Goal: Task Accomplishment & Management: Use online tool/utility

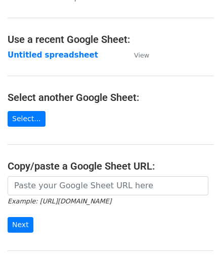
scroll to position [51, 0]
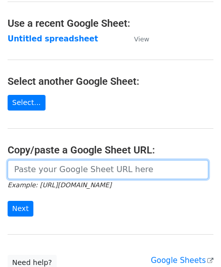
click at [49, 173] on input "url" at bounding box center [108, 169] width 201 height 19
paste input "https://docs.google.com/spreadsheets/d/1qjCFVa-05buhFcYJuT2WZlyUR3I3swT0oH3fUCh…"
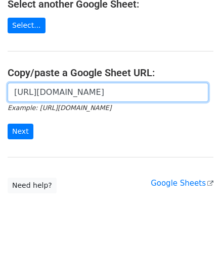
scroll to position [132, 0]
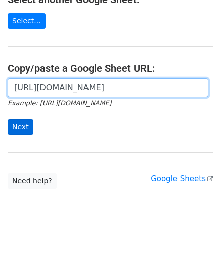
type input "https://docs.google.com/spreadsheets/d/1qjCFVa-05buhFcYJuT2WZlyUR3I3swT0oH3fUCh…"
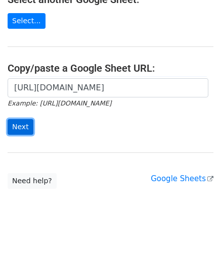
click at [24, 124] on input "Next" at bounding box center [21, 127] width 26 height 16
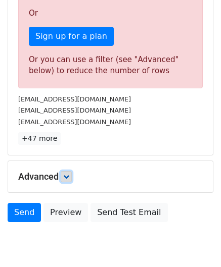
click at [72, 173] on link at bounding box center [66, 176] width 11 height 11
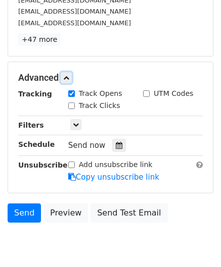
scroll to position [404, 0]
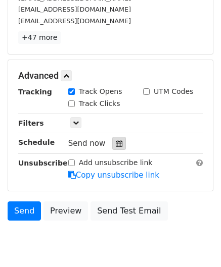
click at [116, 142] on icon at bounding box center [119, 143] width 7 height 7
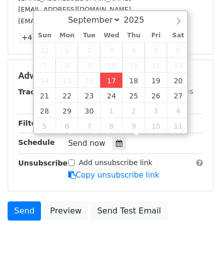
type input "[DATE] 12:00"
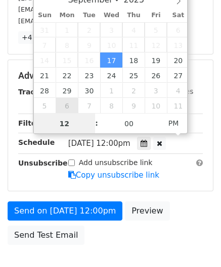
scroll to position [275, 0]
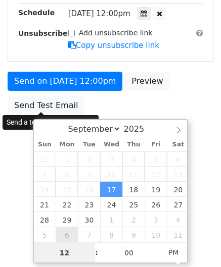
type input "3"
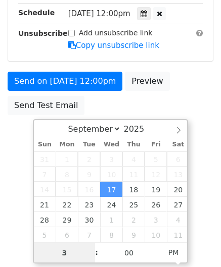
scroll to position [404, 0]
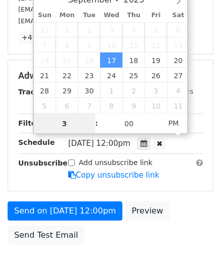
drag, startPoint x: 72, startPoint y: 125, endPoint x: 25, endPoint y: 124, distance: 47.0
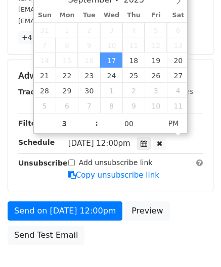
type input "[DATE] 15:00"
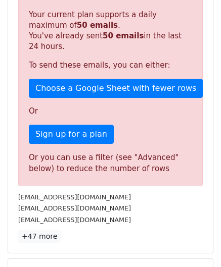
scroll to position [464, 0]
